Goal: Transaction & Acquisition: Purchase product/service

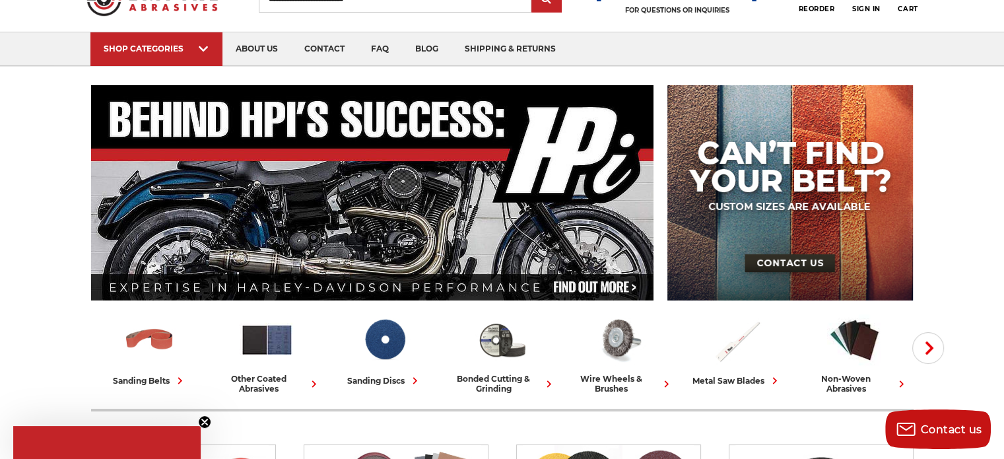
scroll to position [198, 0]
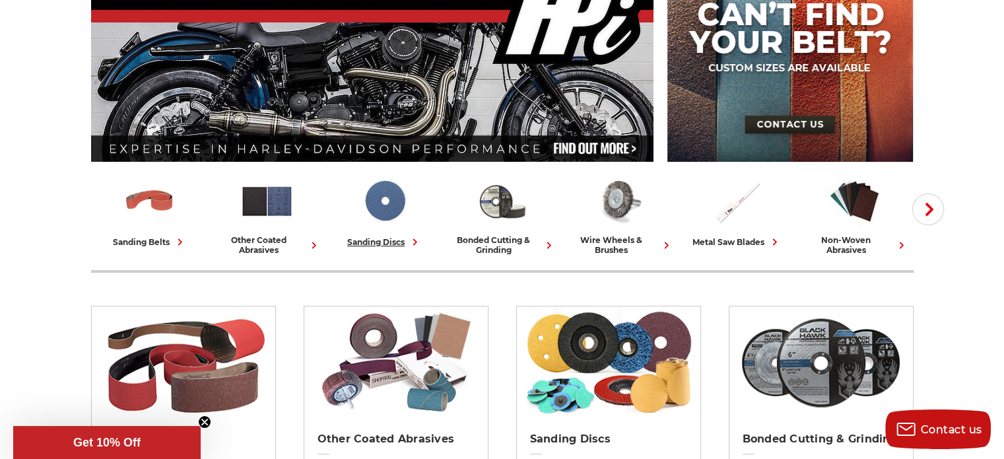
click at [383, 203] on img at bounding box center [384, 201] width 55 height 55
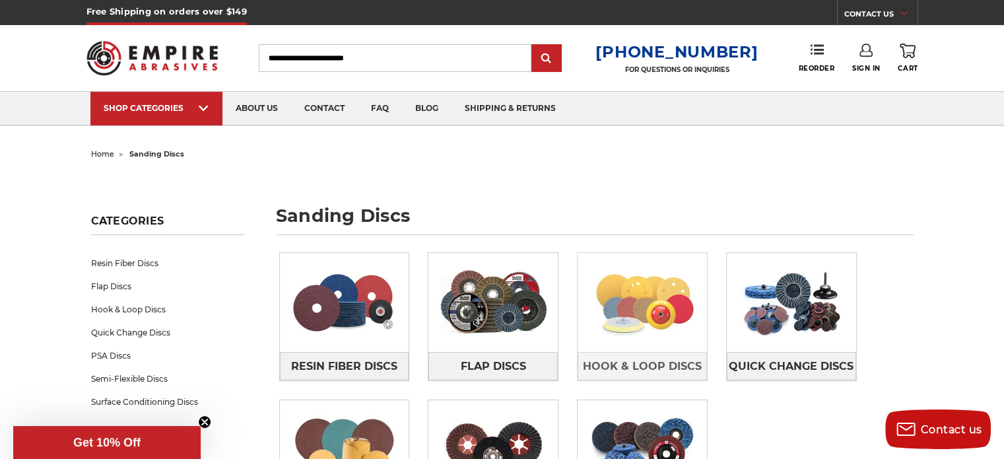
click at [632, 307] on img at bounding box center [641, 302] width 129 height 91
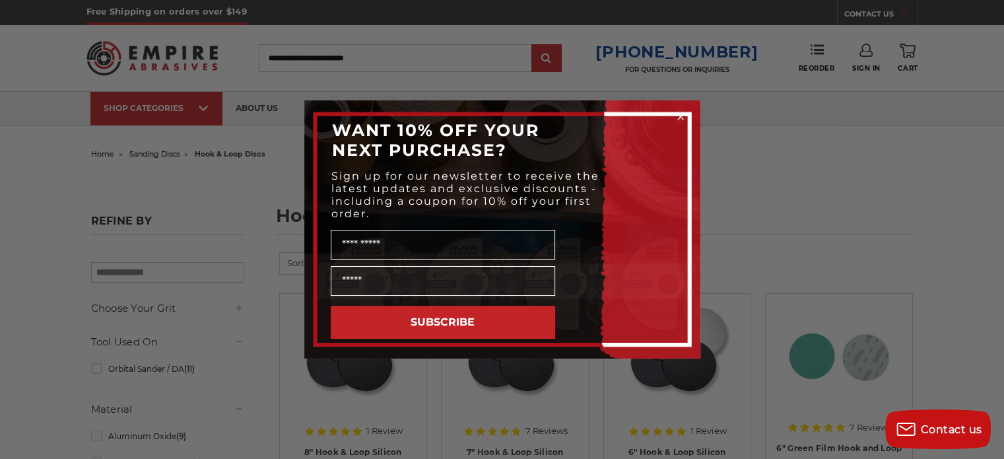
click at [684, 117] on circle "Close dialog" at bounding box center [680, 117] width 13 height 13
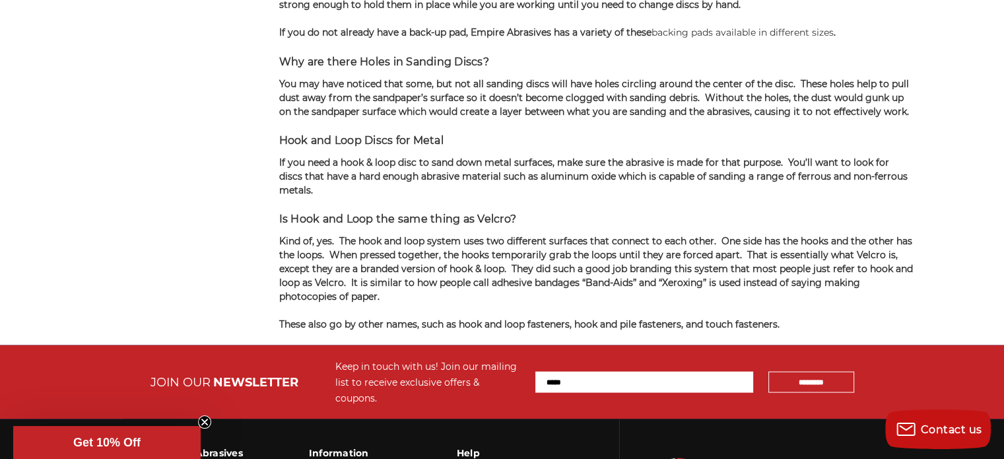
scroll to position [2442, 0]
